Goal: Navigation & Orientation: Find specific page/section

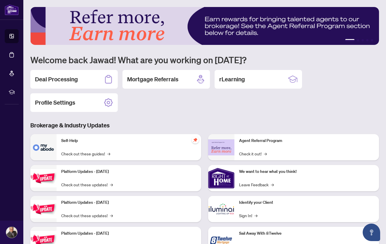
click at [138, 148] on div "Self-Help Check out these guides! →" at bounding box center [129, 147] width 145 height 26
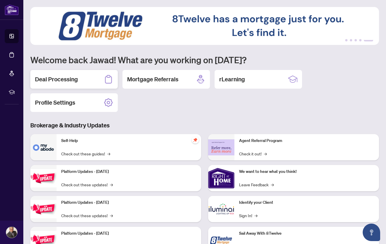
click at [75, 80] on h2 "Deal Processing" at bounding box center [56, 79] width 43 height 8
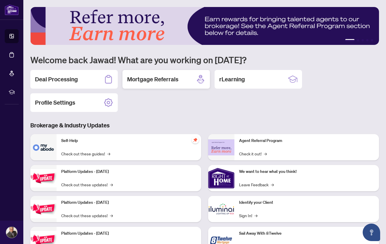
click at [157, 82] on h2 "Mortgage Referrals" at bounding box center [152, 79] width 51 height 8
click at [230, 78] on h2 "rLearning" at bounding box center [232, 79] width 26 height 8
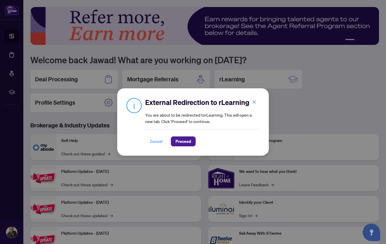
click at [157, 142] on span "Cancel" at bounding box center [156, 141] width 13 height 9
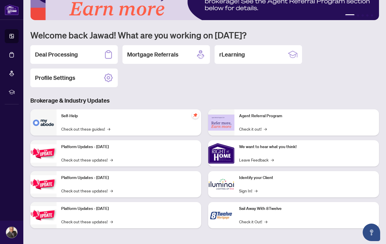
scroll to position [25, 0]
click at [195, 115] on icon "pushpin" at bounding box center [195, 115] width 4 height 4
click at [104, 129] on link "Check out these guides! →" at bounding box center [85, 129] width 49 height 6
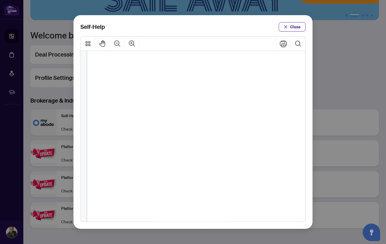
scroll to position [373, 0]
click at [298, 29] on span "Close" at bounding box center [295, 26] width 11 height 9
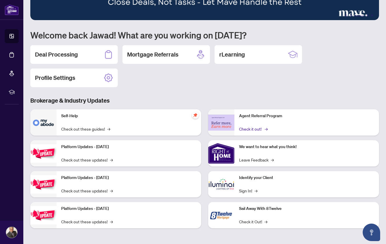
scroll to position [0, 0]
click at [261, 130] on link "Check it out! →" at bounding box center [253, 129] width 28 height 6
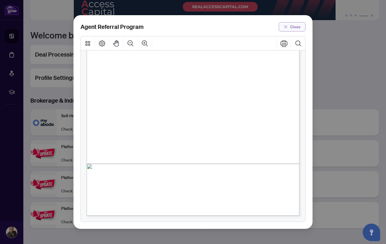
click at [296, 25] on span "Close" at bounding box center [295, 26] width 11 height 9
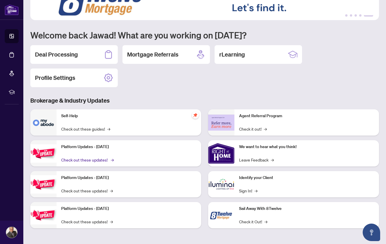
click at [105, 160] on link "Check out these updates! →" at bounding box center [87, 160] width 52 height 6
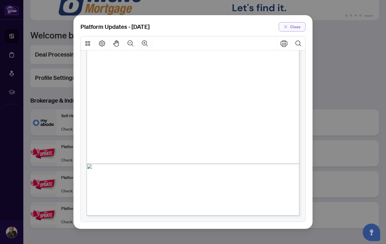
click at [297, 28] on span "Close" at bounding box center [295, 26] width 11 height 9
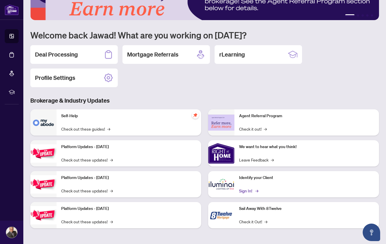
click at [250, 192] on link "Sign In! →" at bounding box center [248, 191] width 18 height 6
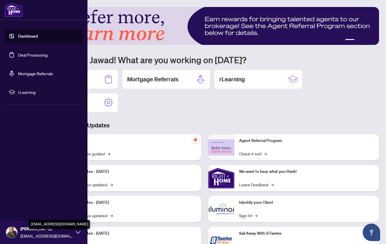
click at [32, 237] on span "[EMAIL_ADDRESS][DOMAIN_NAME]" at bounding box center [46, 236] width 53 height 6
